Goal: Navigation & Orientation: Find specific page/section

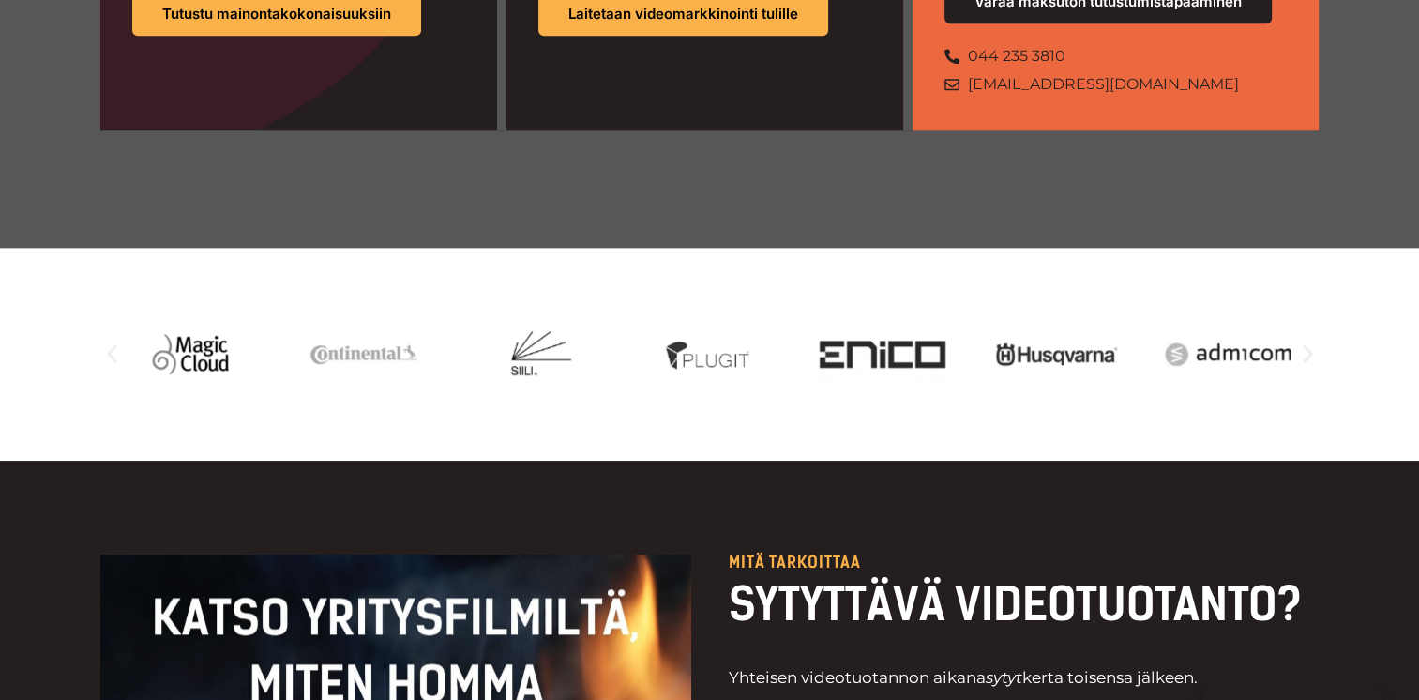
scroll to position [1970, 0]
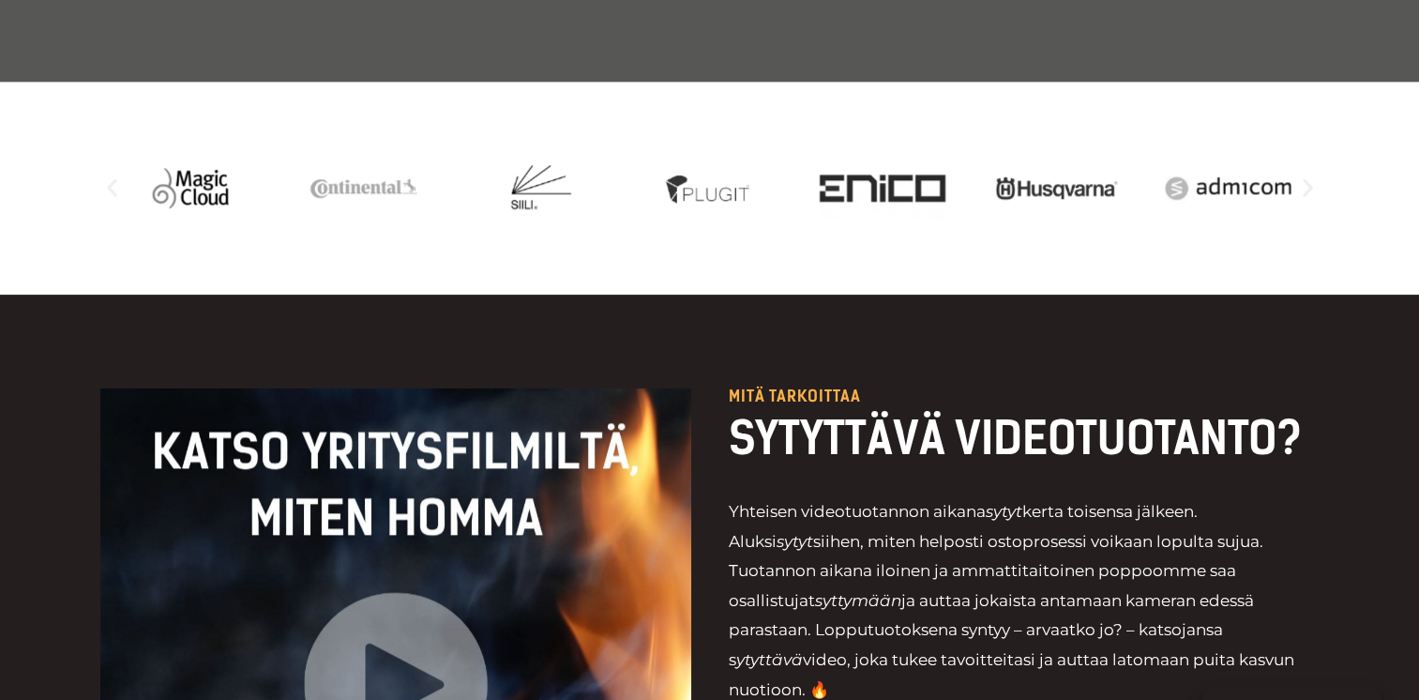
click at [109, 179] on icon "Edellinen dia" at bounding box center [112, 188] width 10 height 18
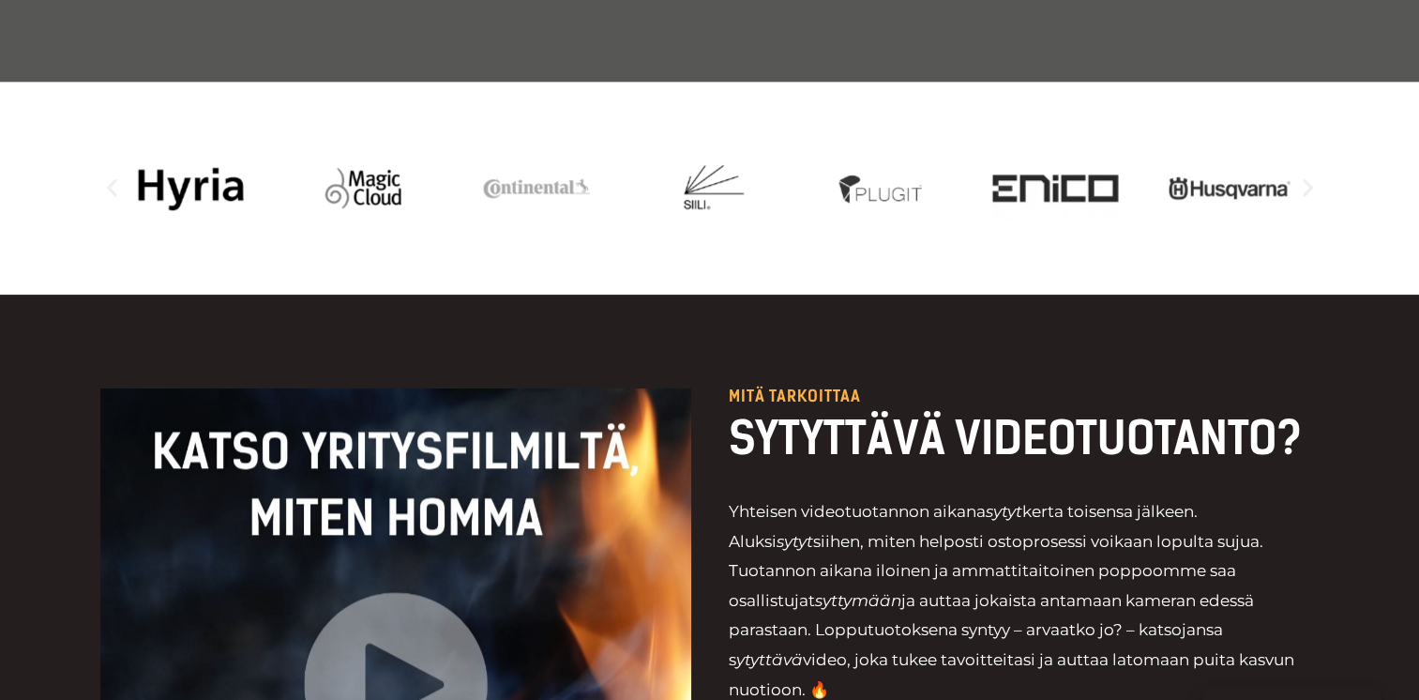
click at [109, 179] on icon "Edellinen dia" at bounding box center [112, 188] width 10 height 18
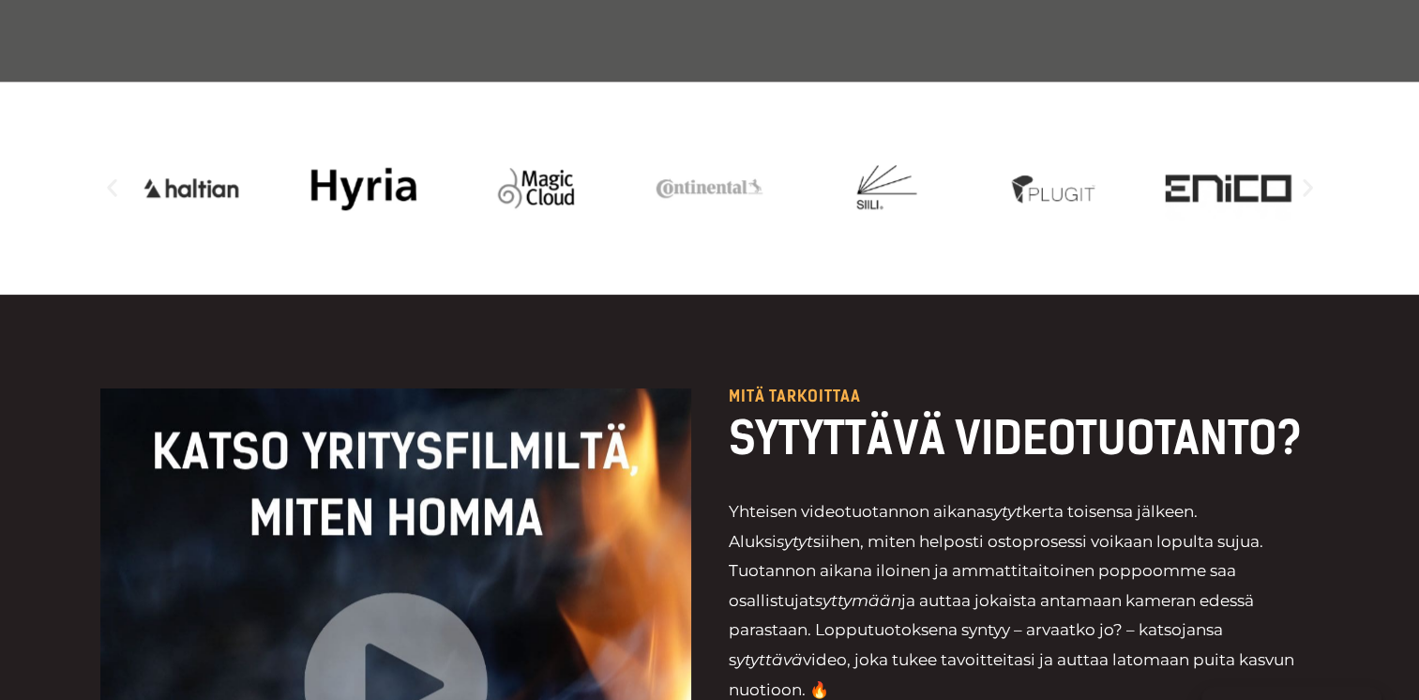
click at [109, 179] on icon "Edellinen dia" at bounding box center [112, 188] width 10 height 18
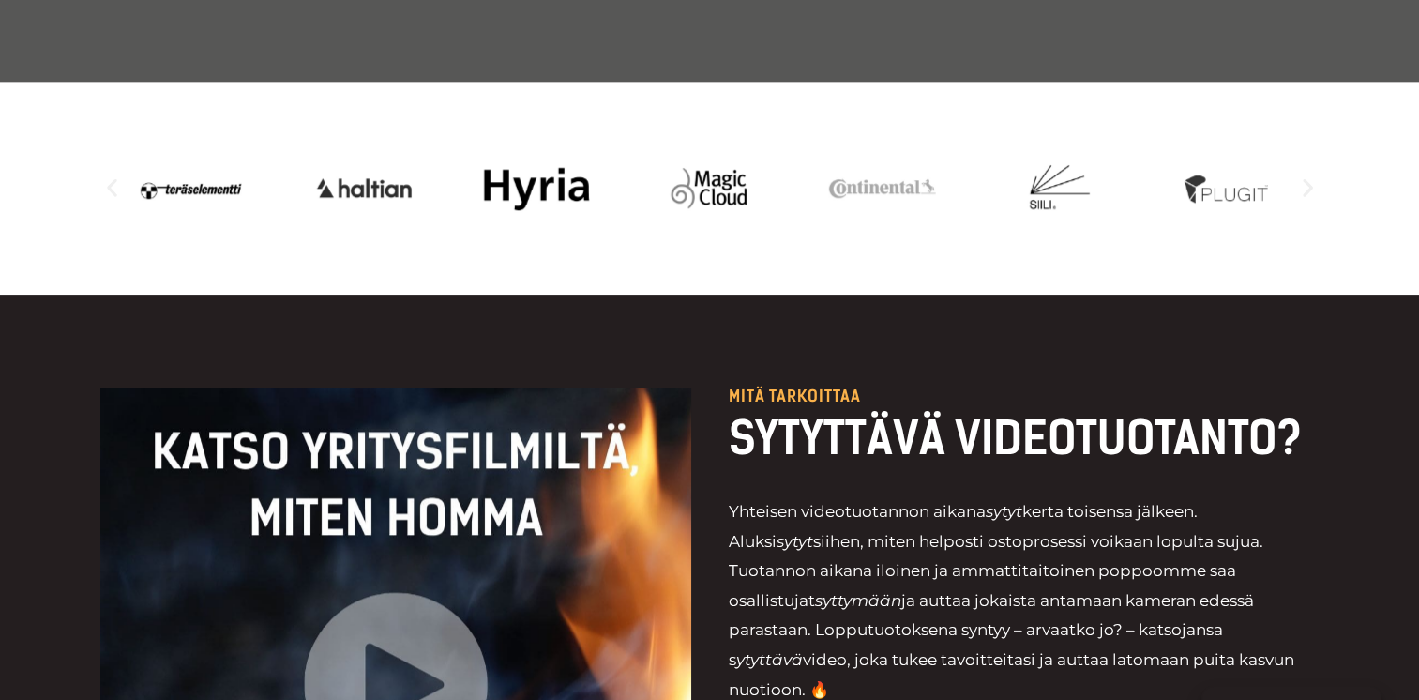
click at [109, 179] on icon "Edellinen dia" at bounding box center [112, 188] width 10 height 18
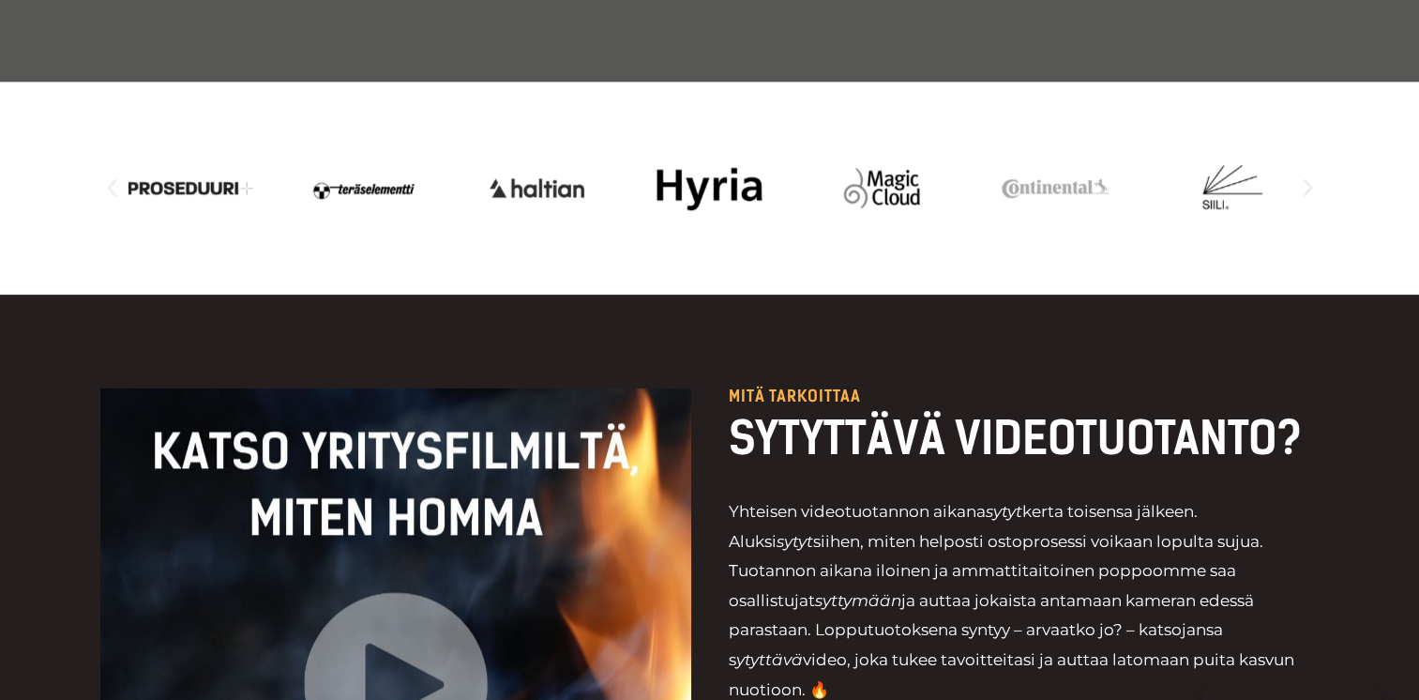
click at [109, 179] on icon "Edellinen dia" at bounding box center [112, 188] width 10 height 18
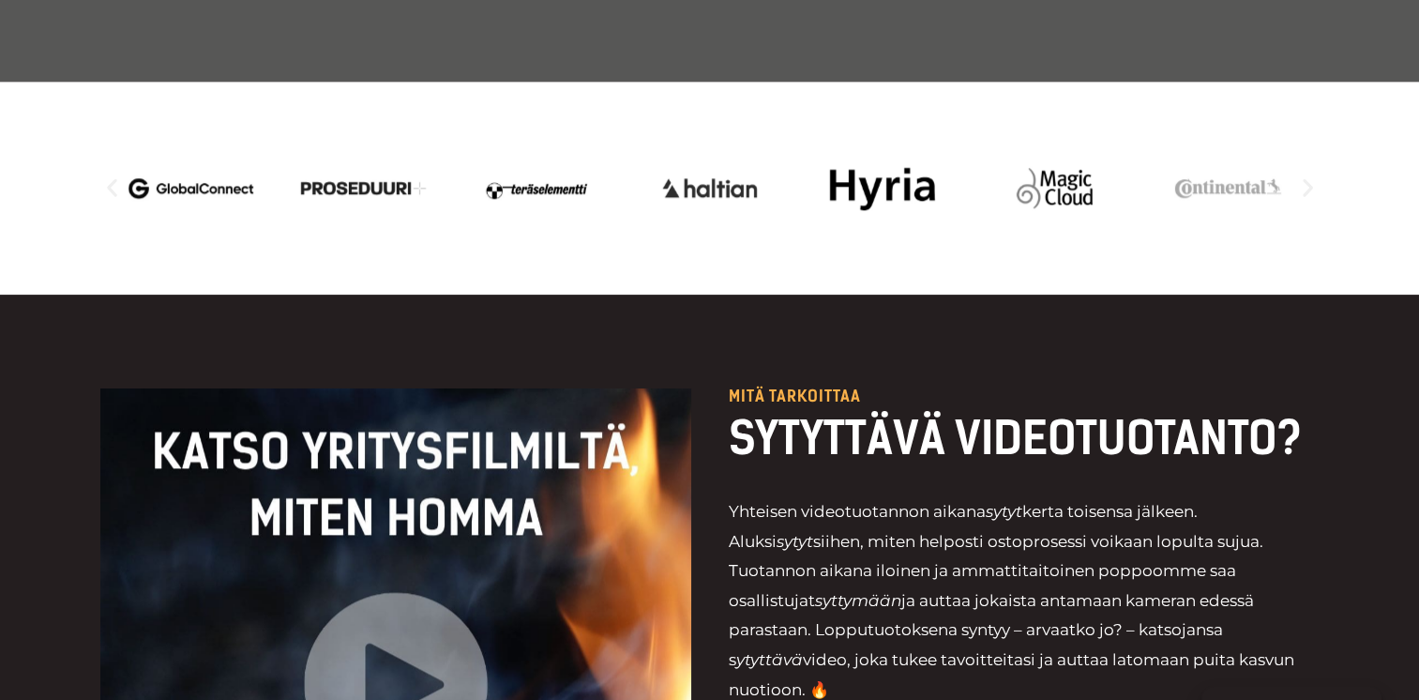
click at [109, 179] on icon "Edellinen dia" at bounding box center [112, 188] width 10 height 18
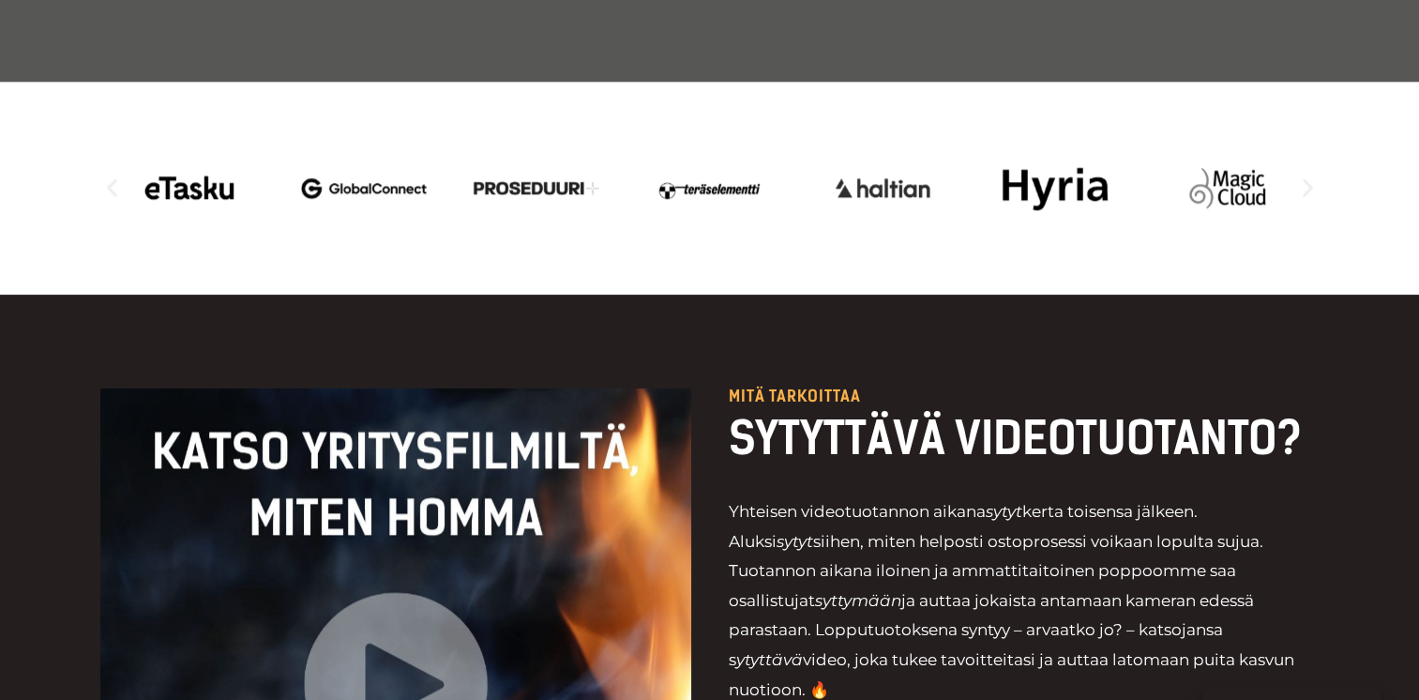
click at [109, 179] on icon "Edellinen dia" at bounding box center [112, 188] width 10 height 18
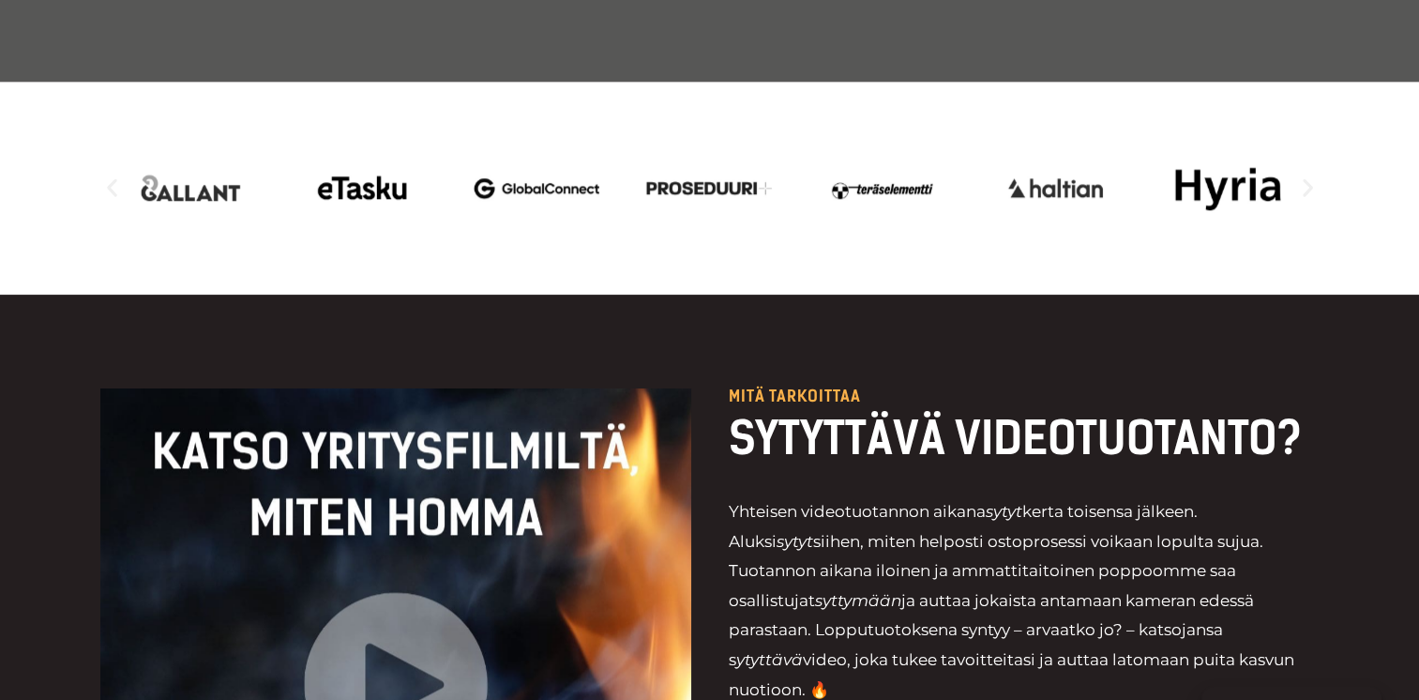
click at [109, 179] on icon "Edellinen dia" at bounding box center [112, 188] width 10 height 18
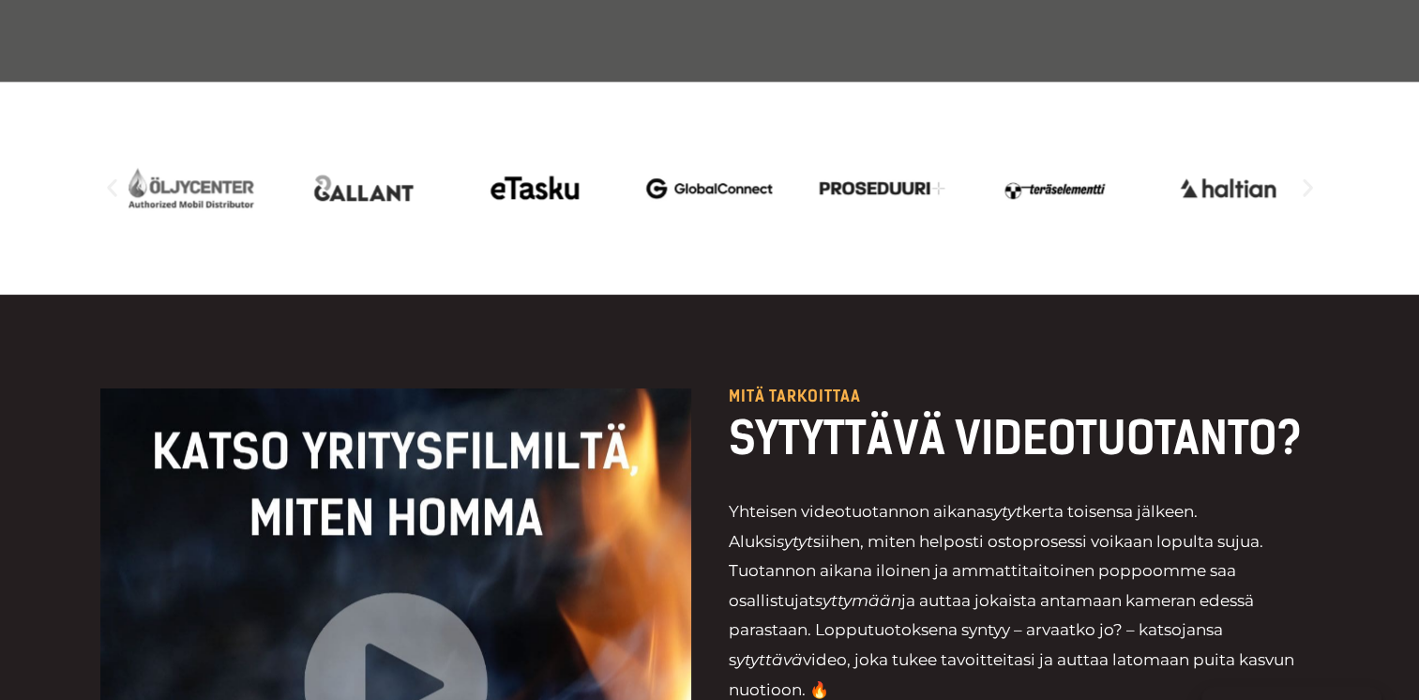
click at [109, 179] on icon "Edellinen dia" at bounding box center [112, 188] width 10 height 18
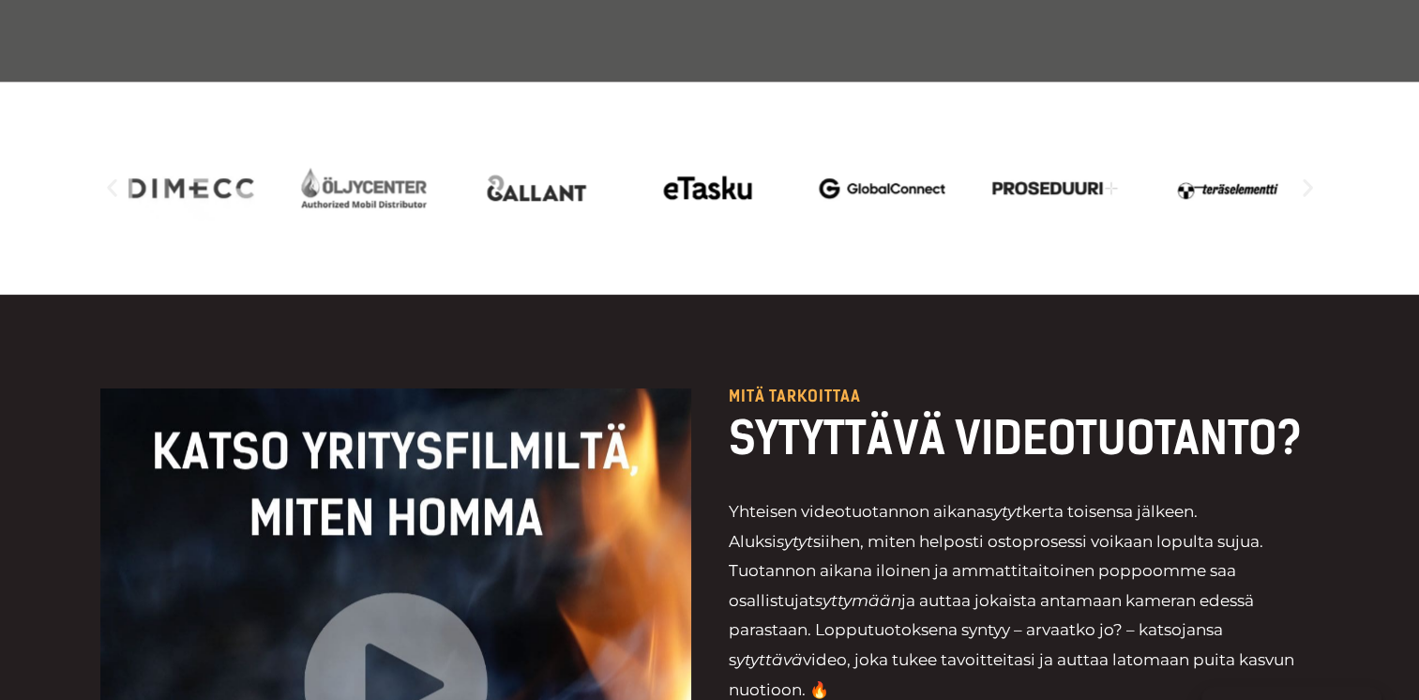
click at [109, 179] on icon "Edellinen dia" at bounding box center [112, 188] width 10 height 18
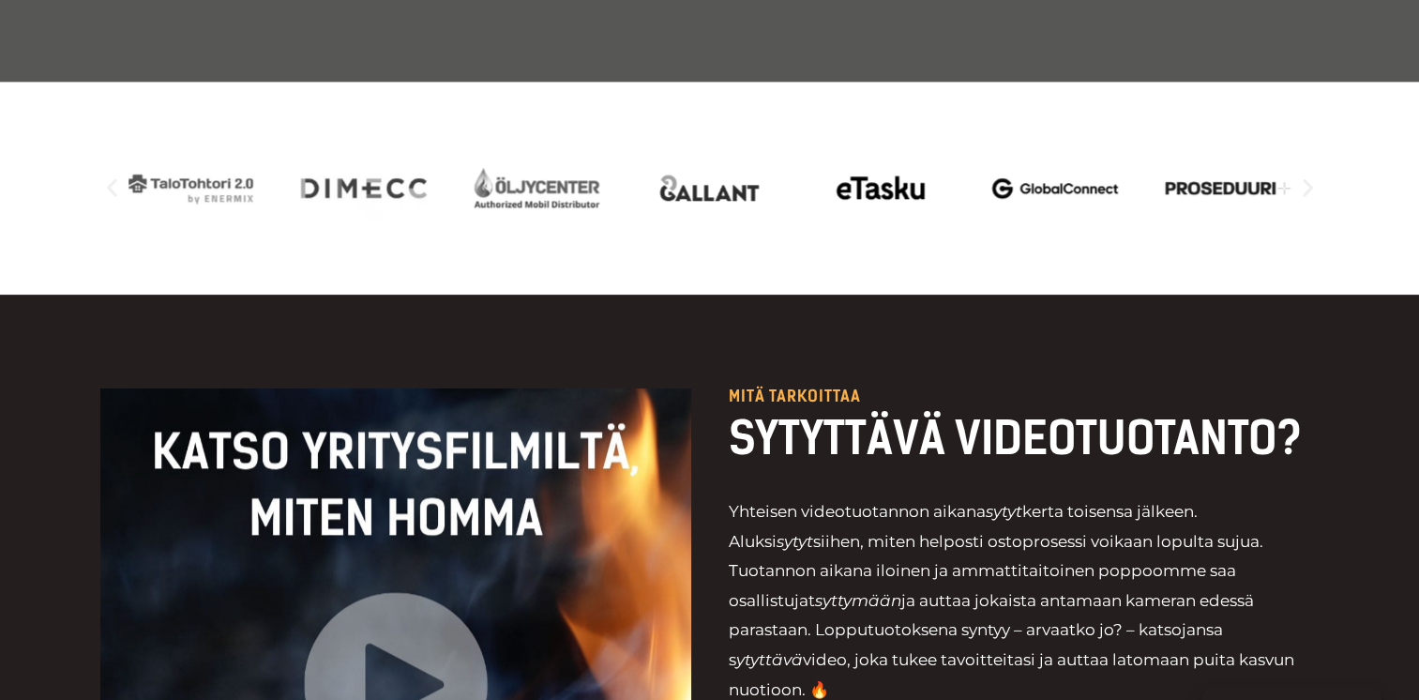
click at [109, 179] on icon "Edellinen dia" at bounding box center [112, 188] width 10 height 18
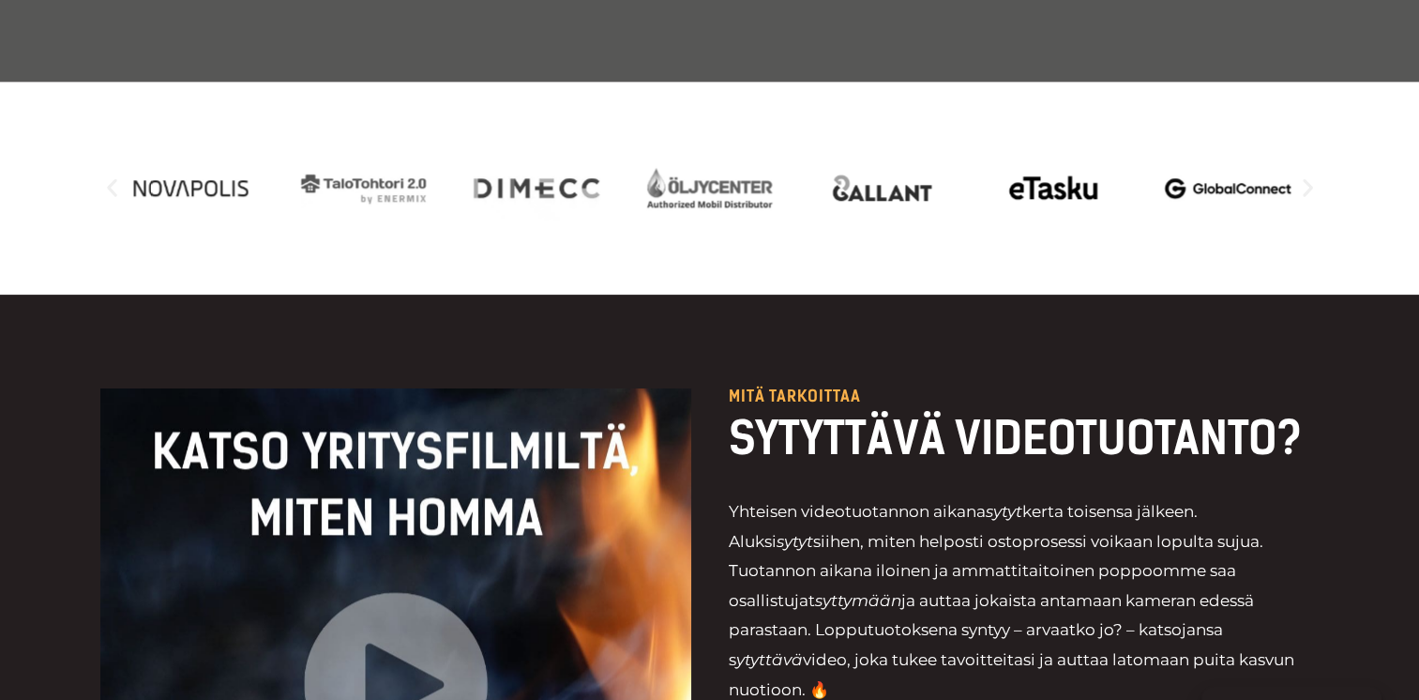
click at [109, 179] on icon "Edellinen dia" at bounding box center [112, 188] width 10 height 18
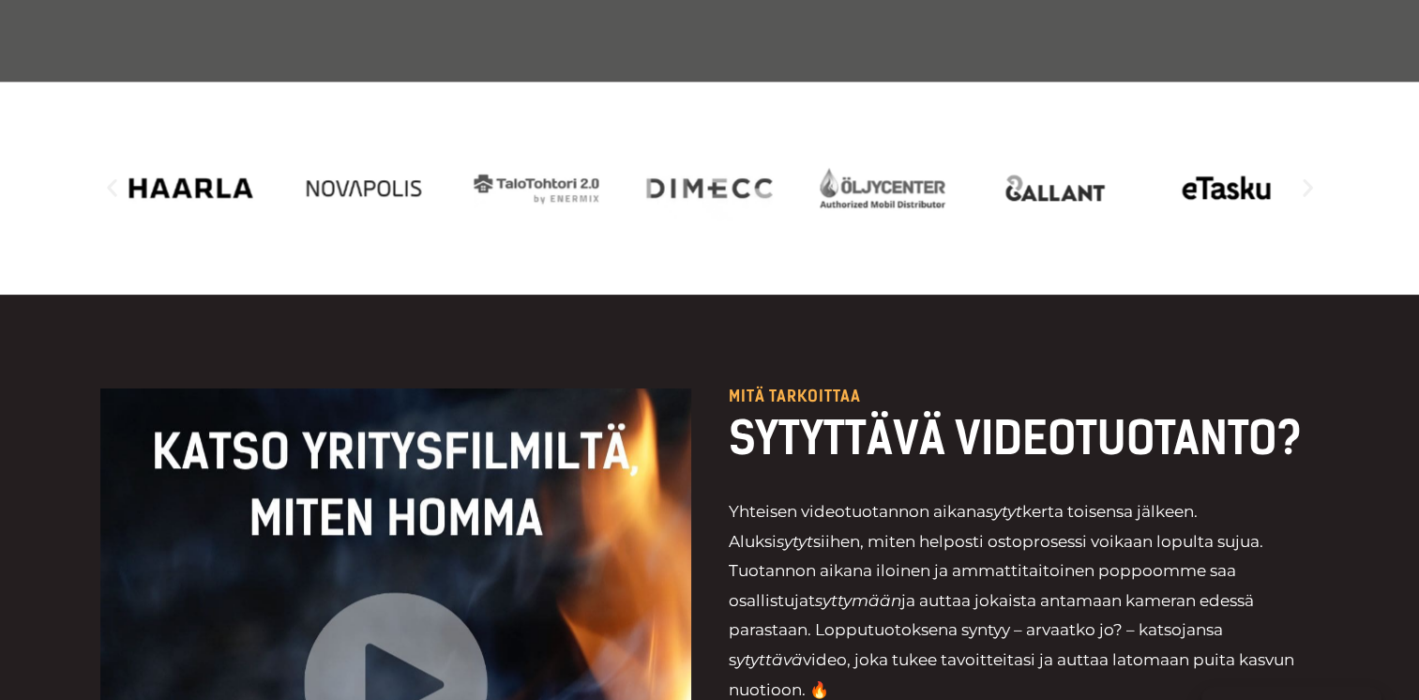
click at [109, 179] on icon "Edellinen dia" at bounding box center [112, 188] width 10 height 18
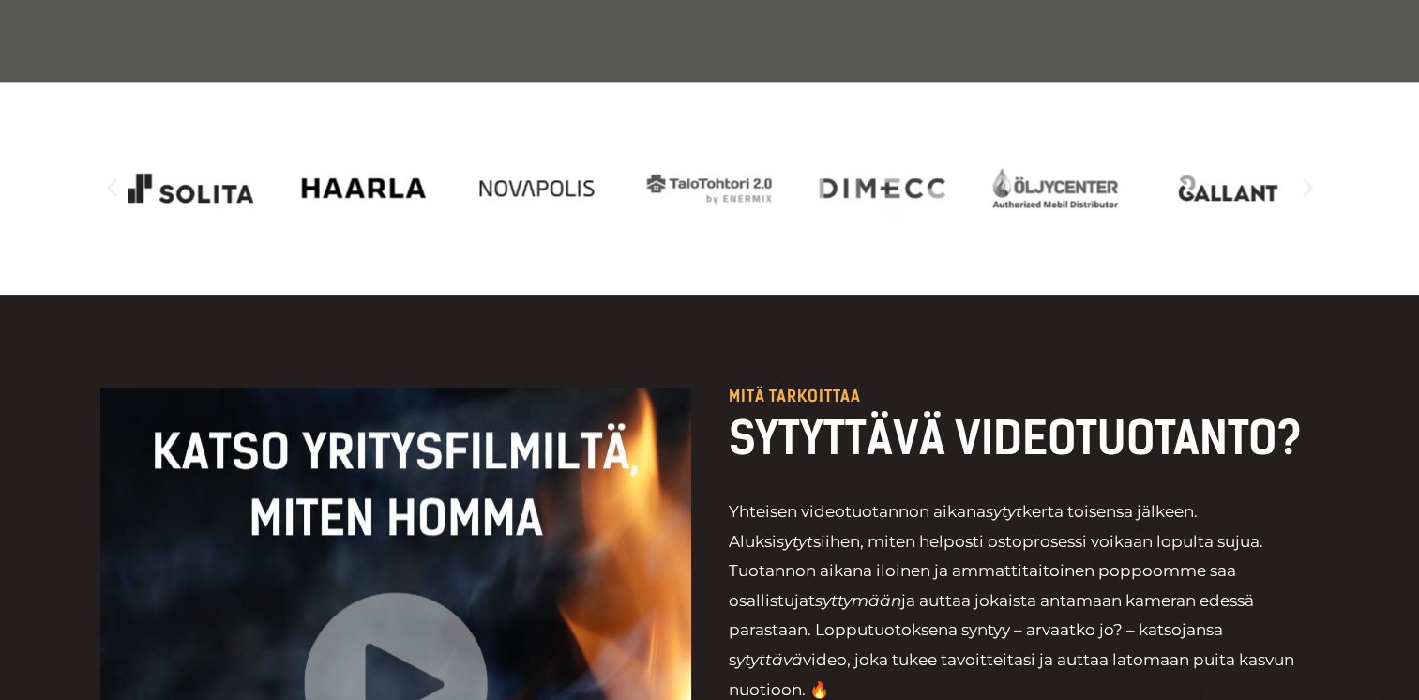
click at [109, 179] on icon "Edellinen dia" at bounding box center [112, 188] width 10 height 18
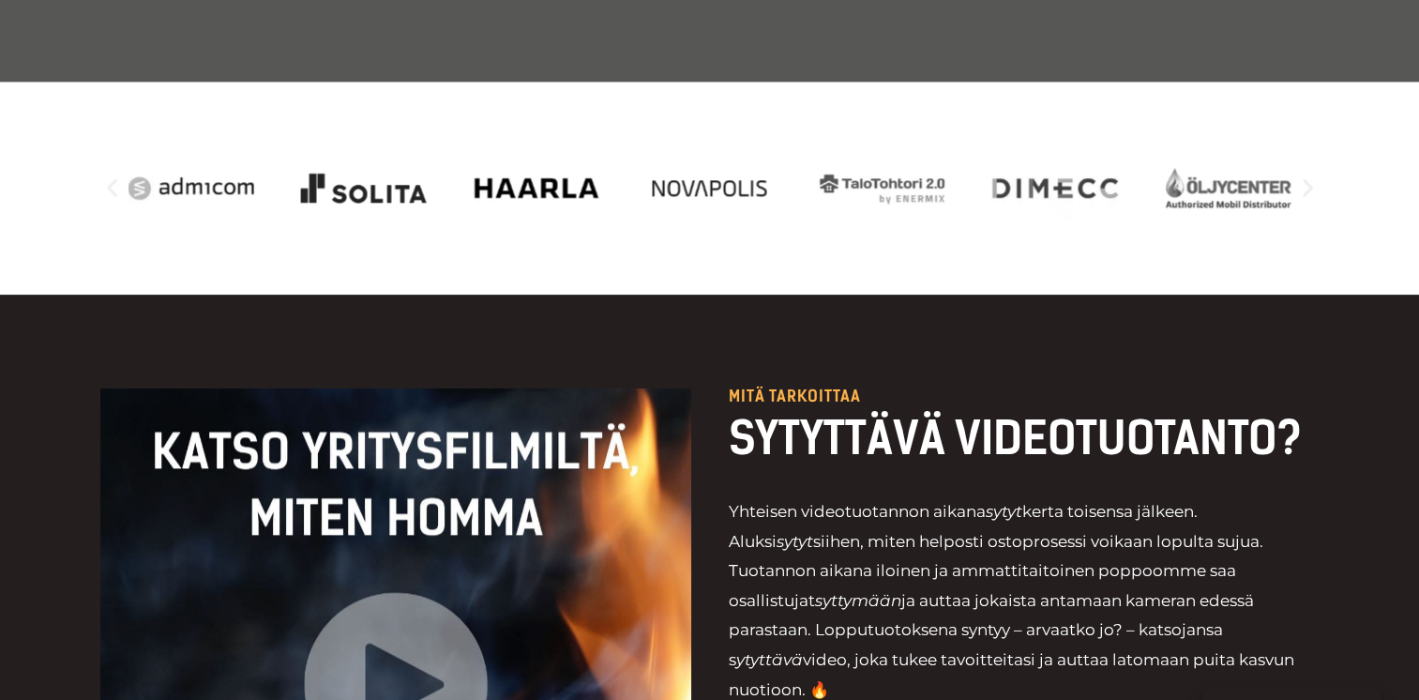
click at [108, 176] on icon "Edellinen dia" at bounding box center [111, 187] width 23 height 23
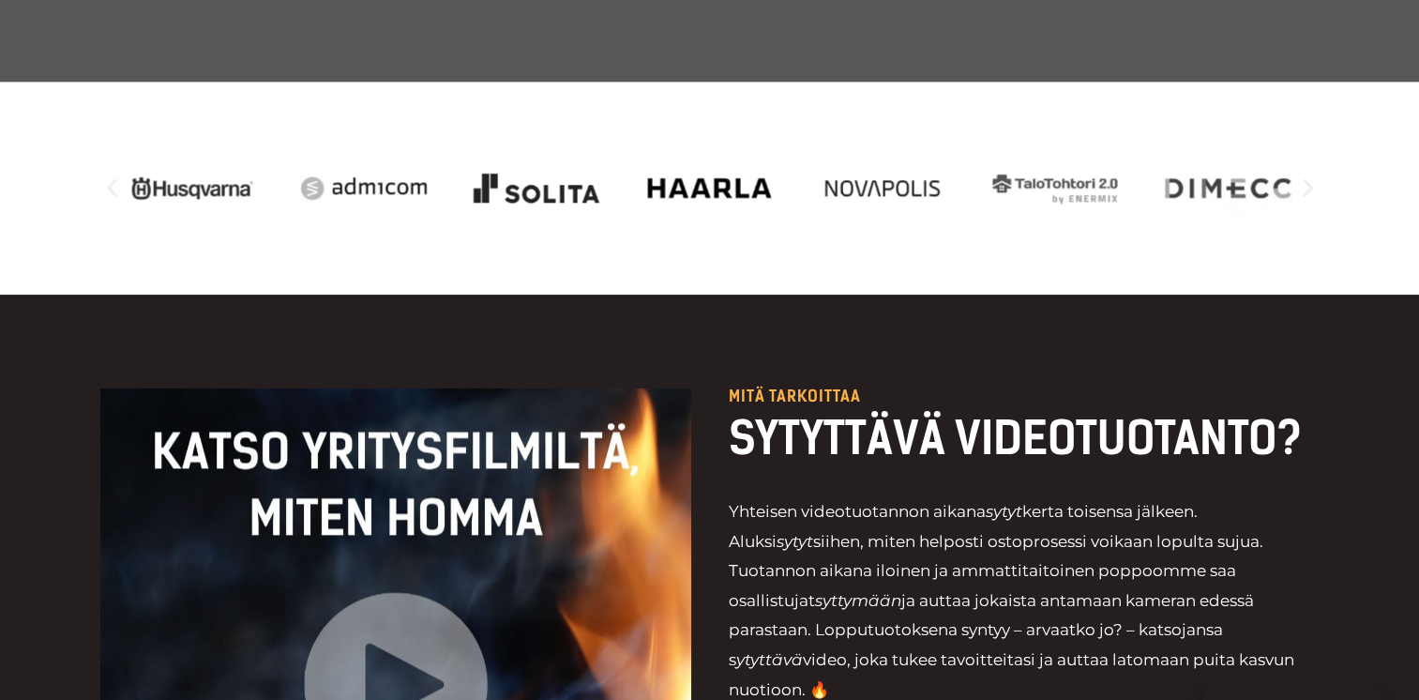
click at [108, 176] on icon "Edellinen dia" at bounding box center [111, 187] width 23 height 23
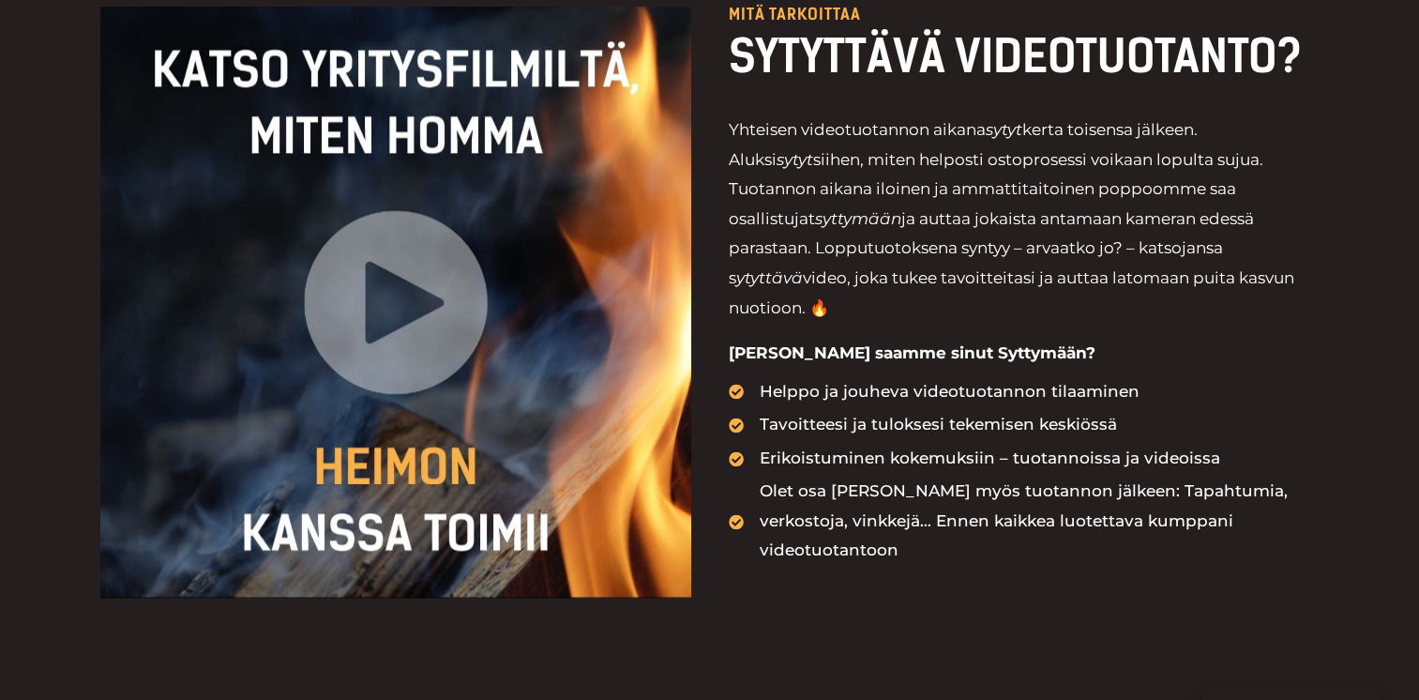
scroll to position [2345, 0]
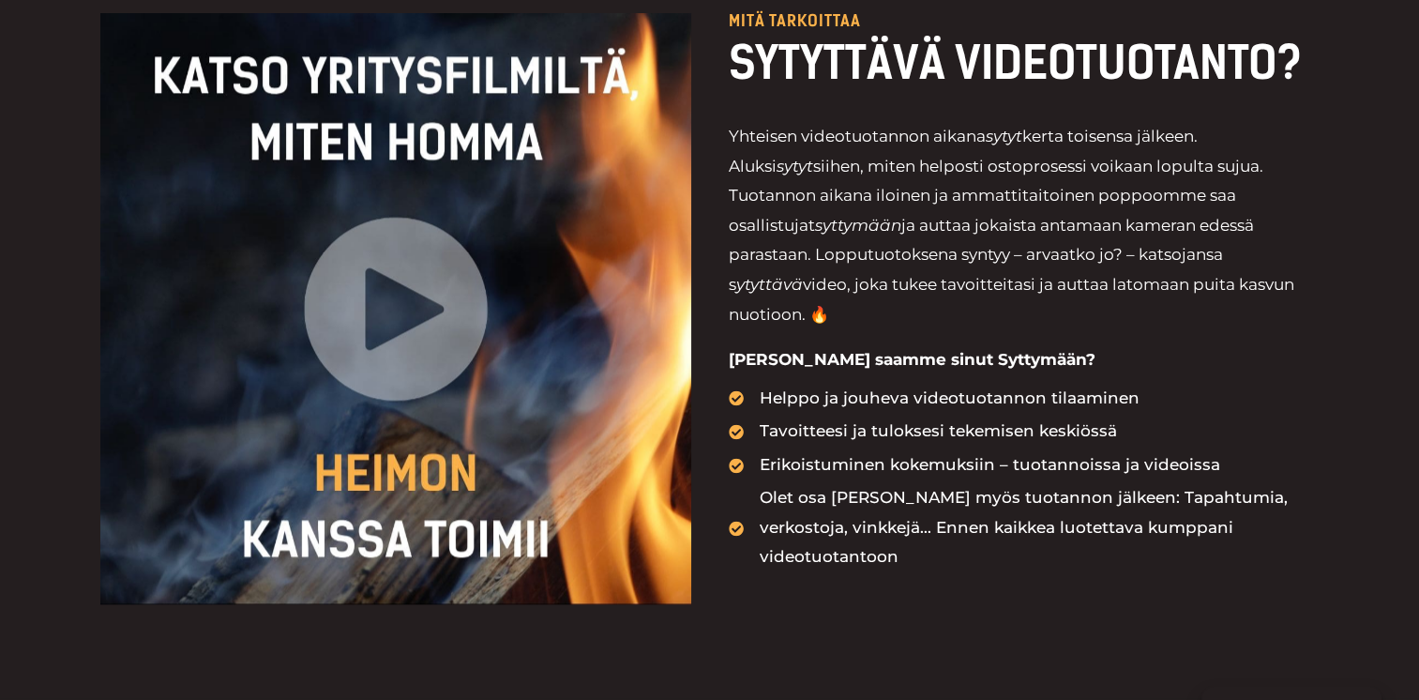
click at [424, 296] on div at bounding box center [395, 308] width 591 height 591
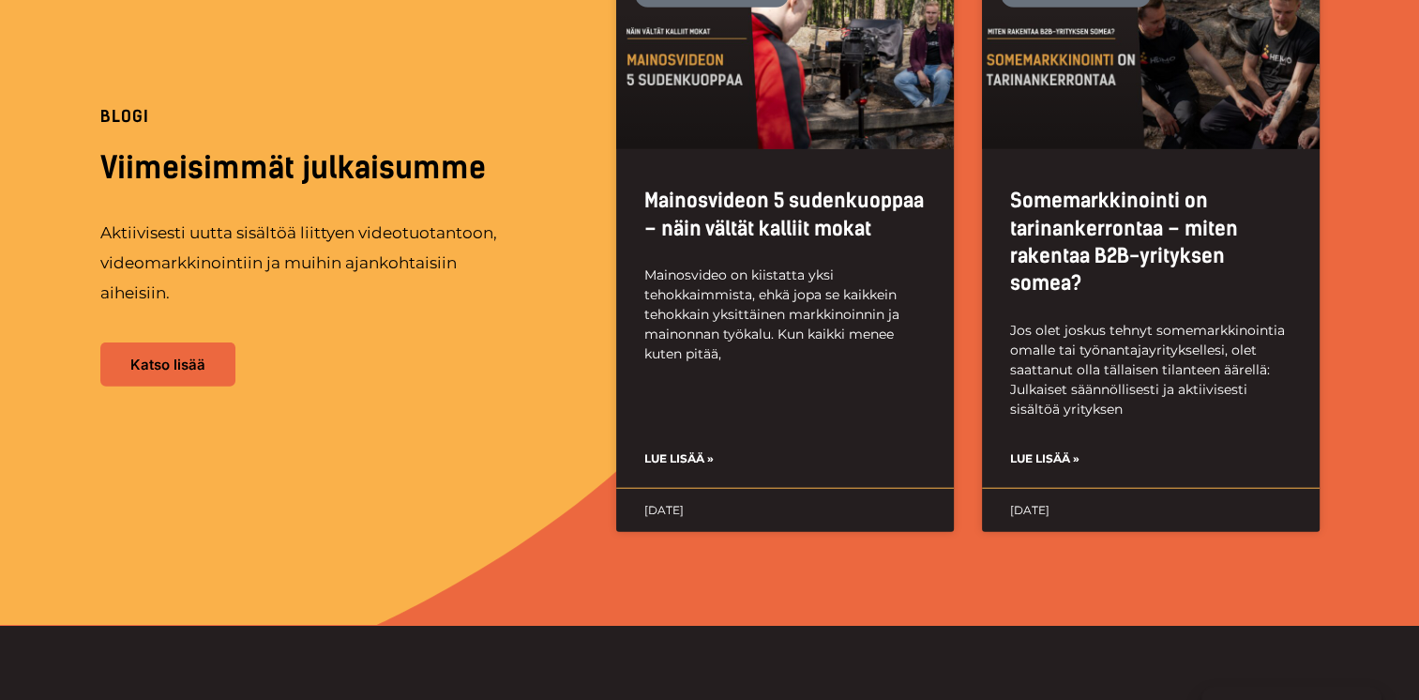
scroll to position [4502, 0]
